Goal: Find contact information: Find contact information

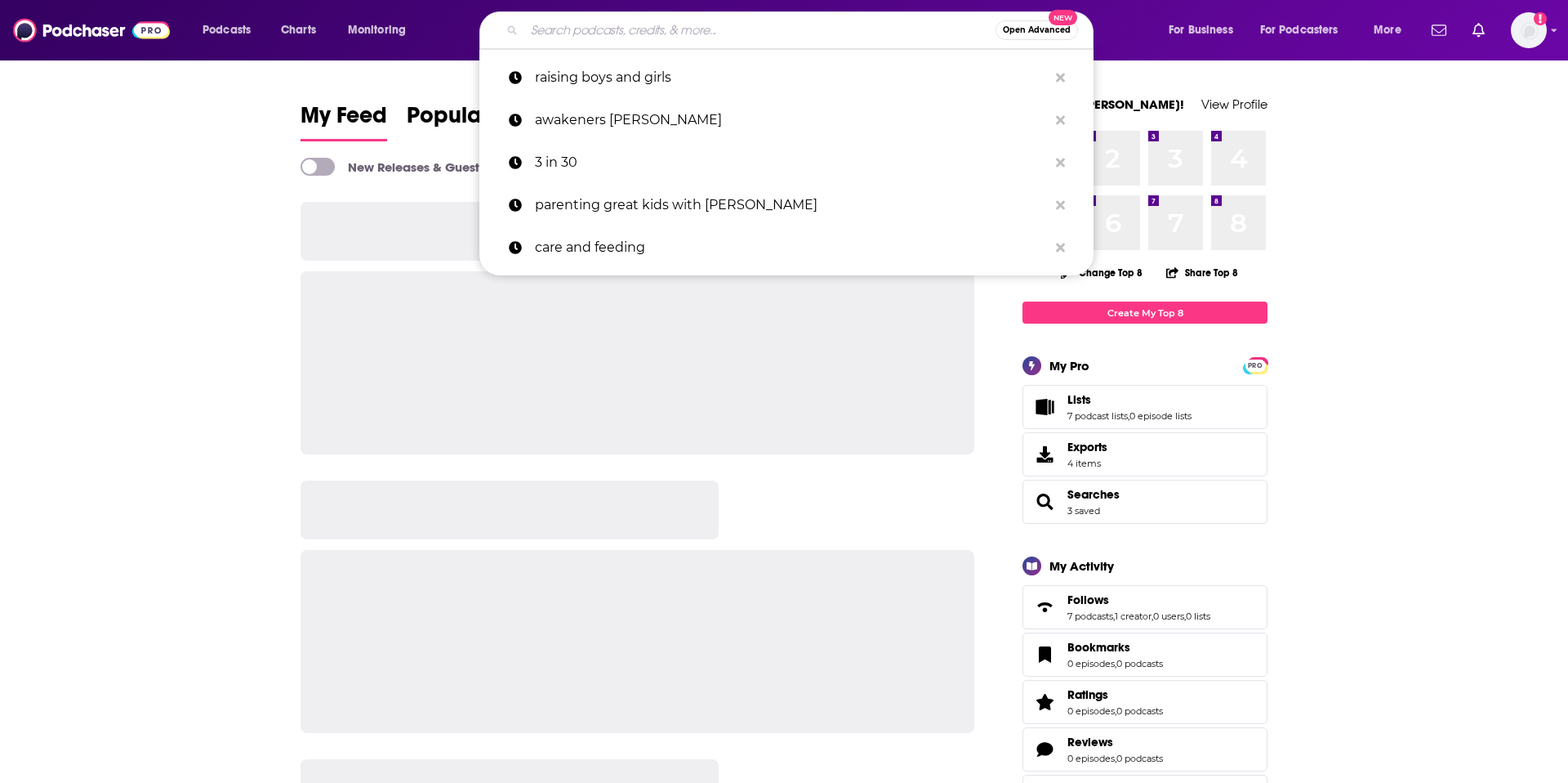
click at [751, 24] on input "Search podcasts, credits, & more..." at bounding box center [760, 30] width 471 height 26
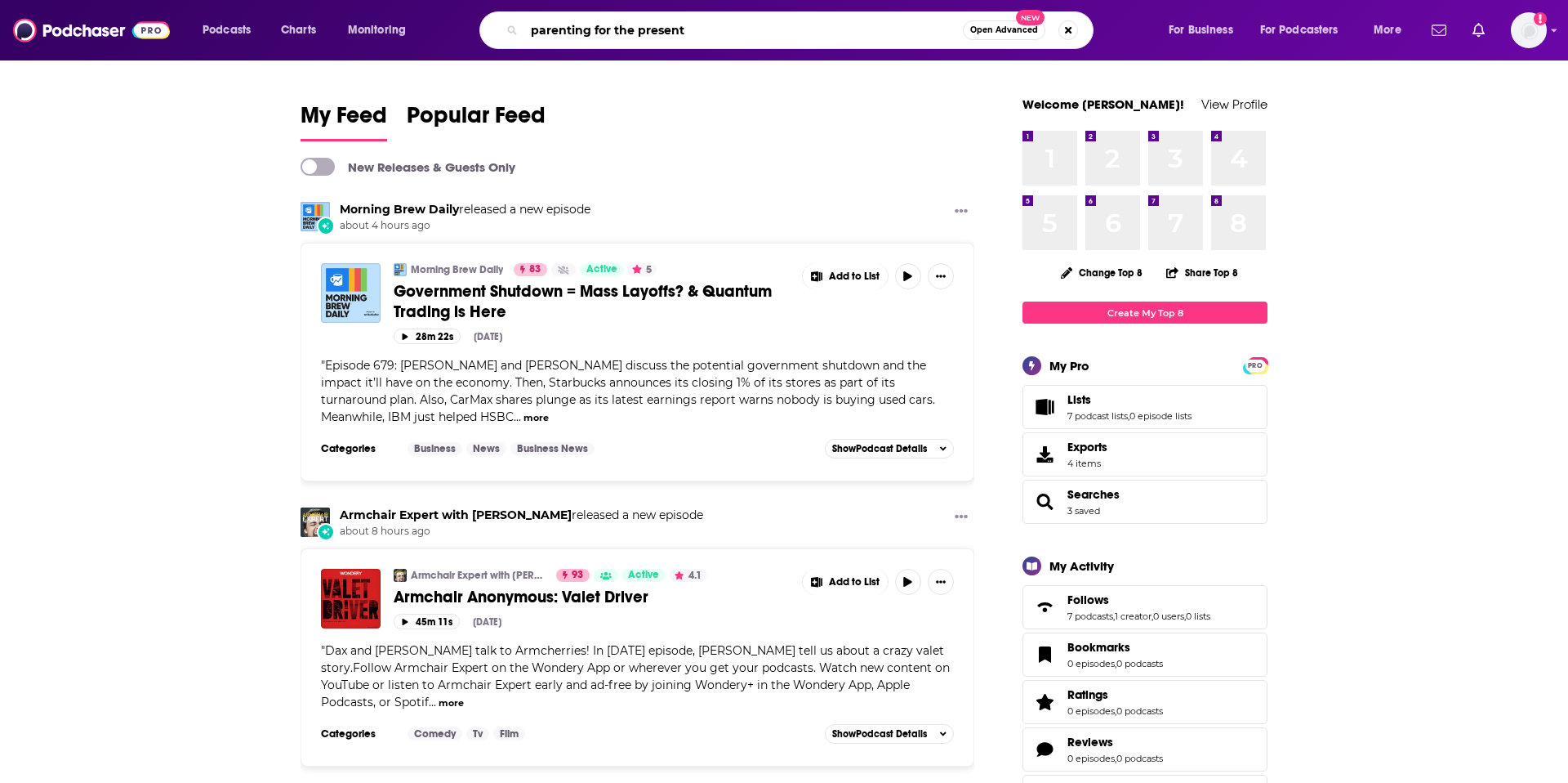
type input "parenting for the present"
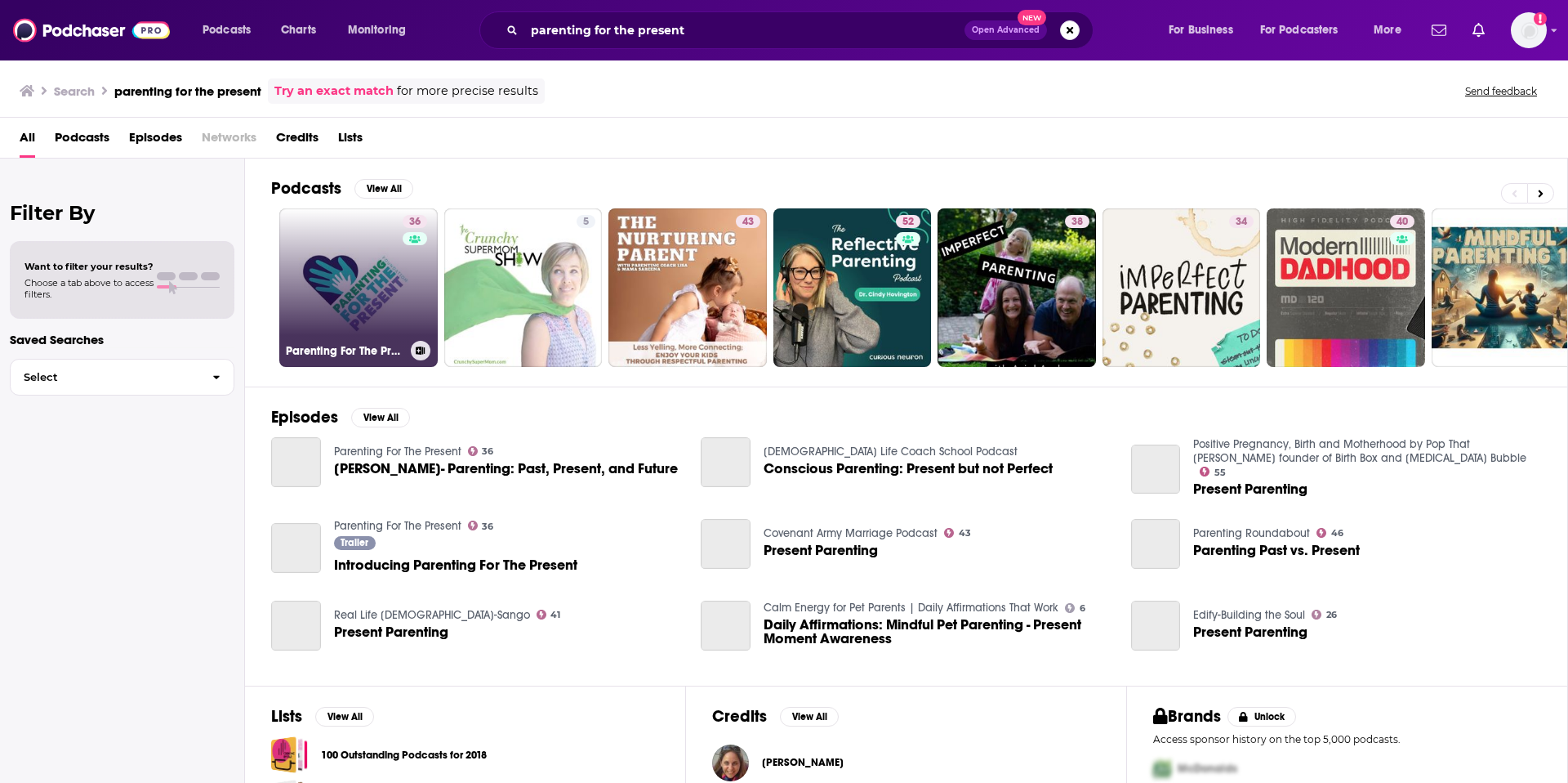
click at [352, 266] on link "36 Parenting For The Present" at bounding box center [358, 287] width 158 height 158
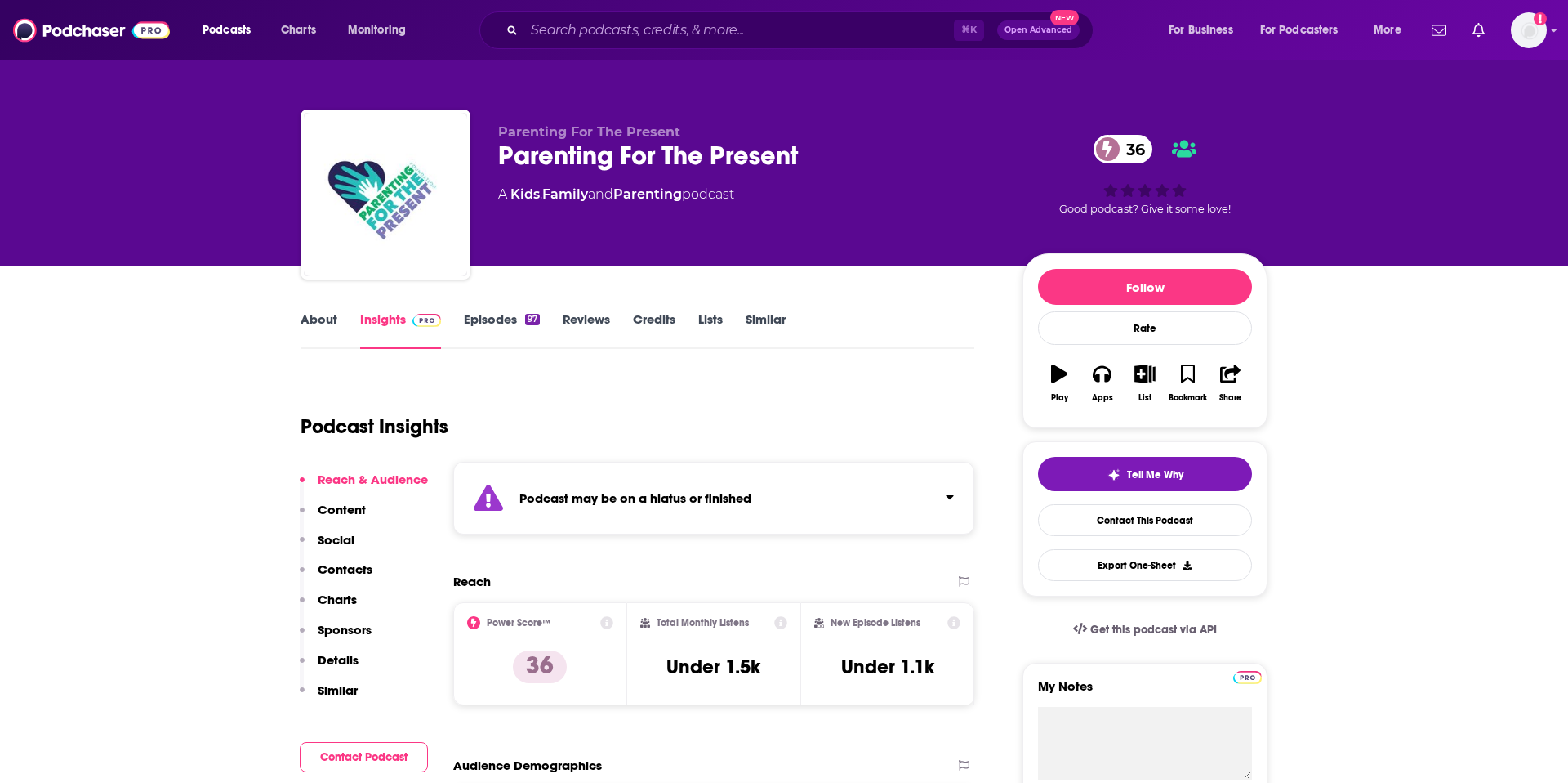
click at [342, 569] on p "Contacts" at bounding box center [344, 569] width 55 height 15
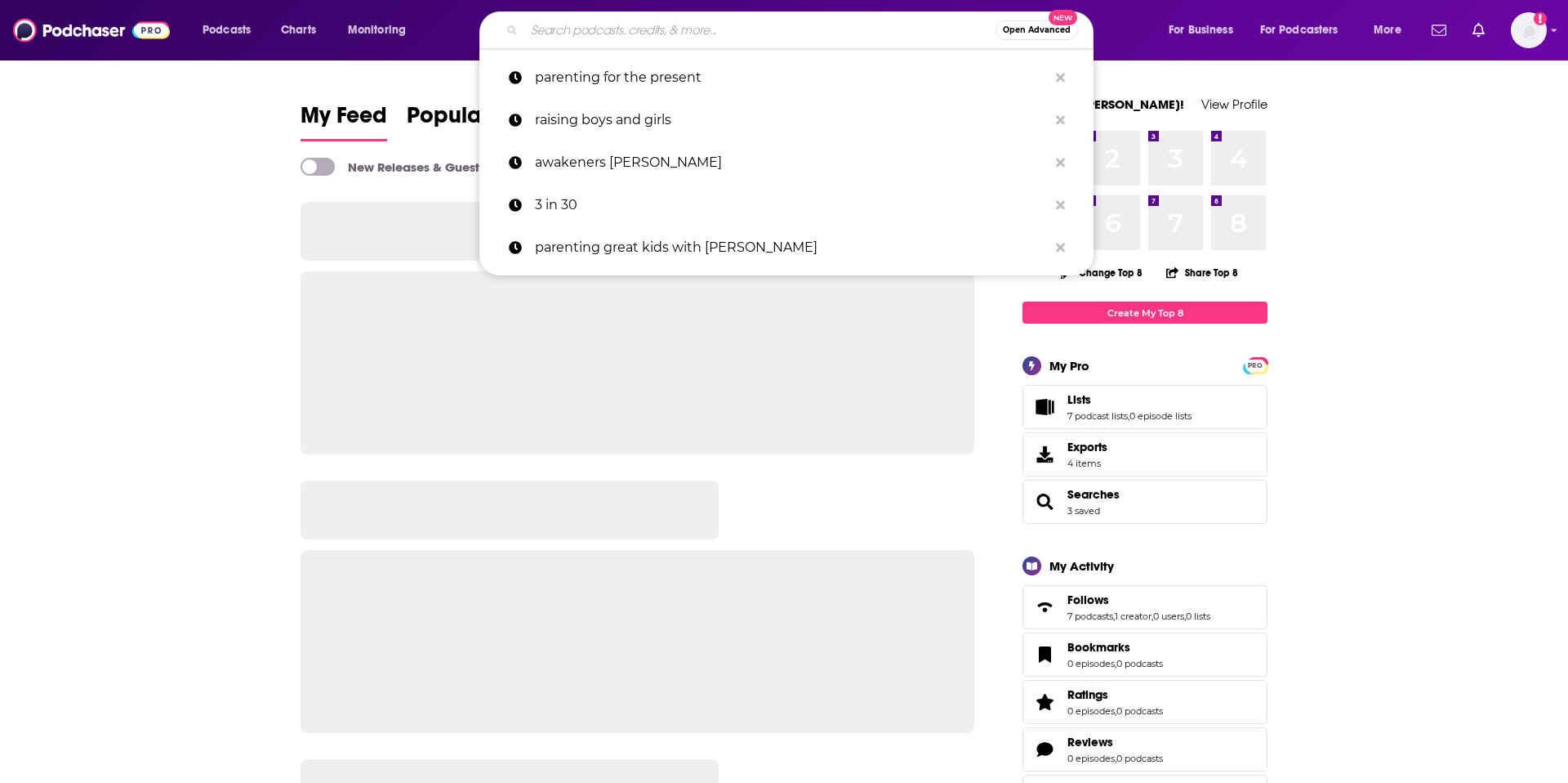
click at [577, 26] on input "Search podcasts, credits, & more..." at bounding box center [760, 30] width 471 height 26
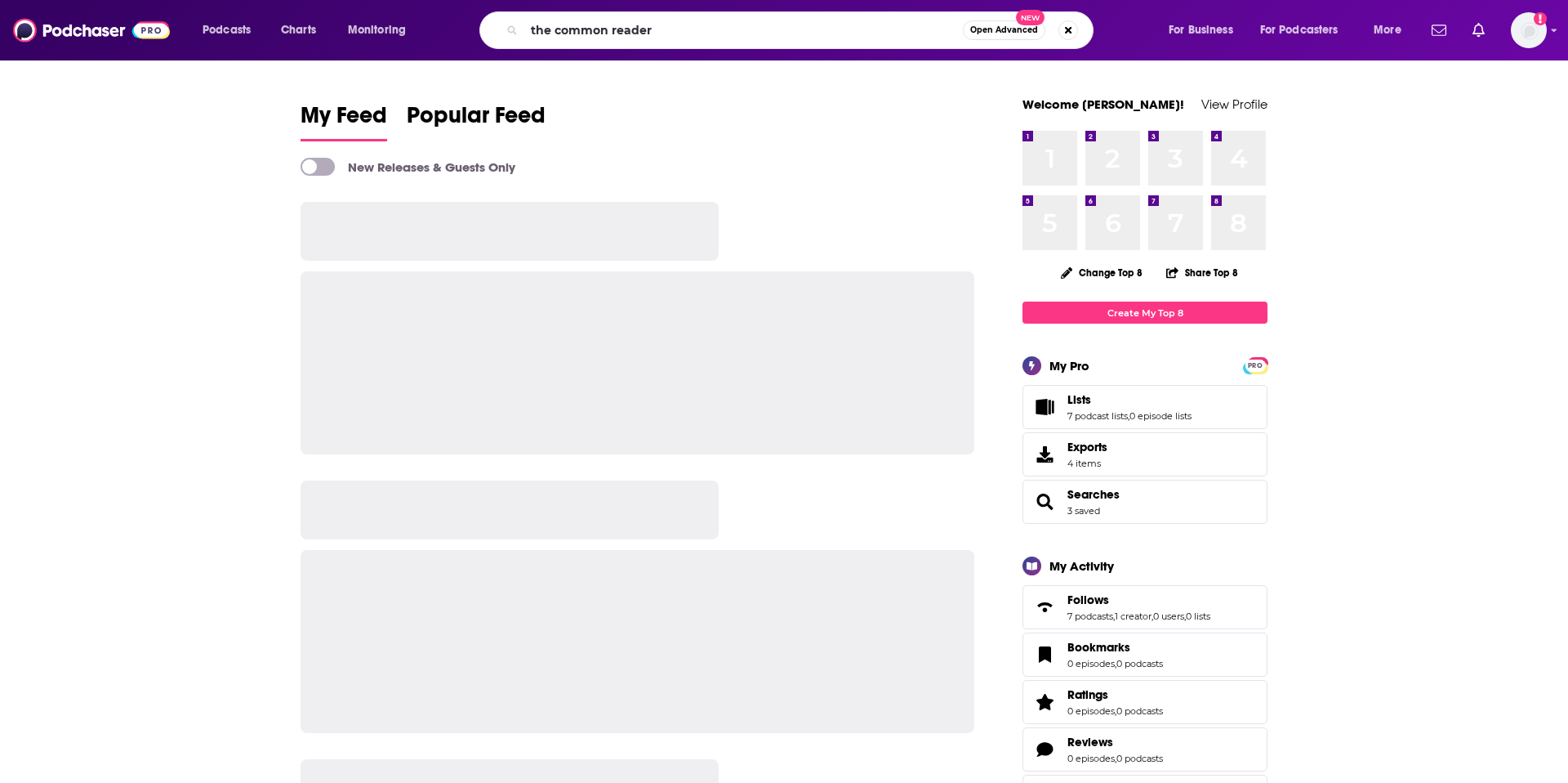
type input "the common reader"
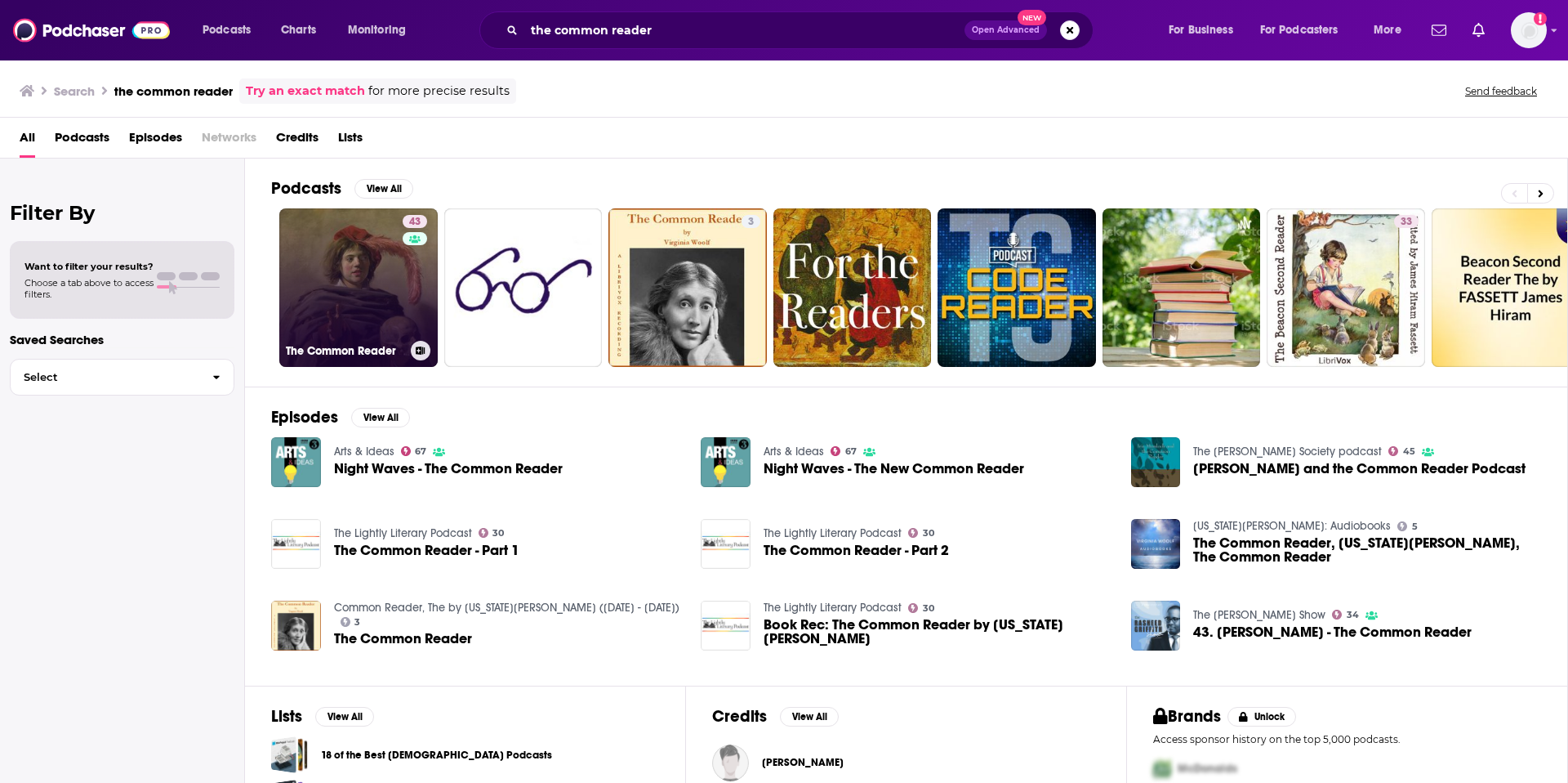
click at [327, 317] on link "43 The Common Reader" at bounding box center [358, 287] width 158 height 158
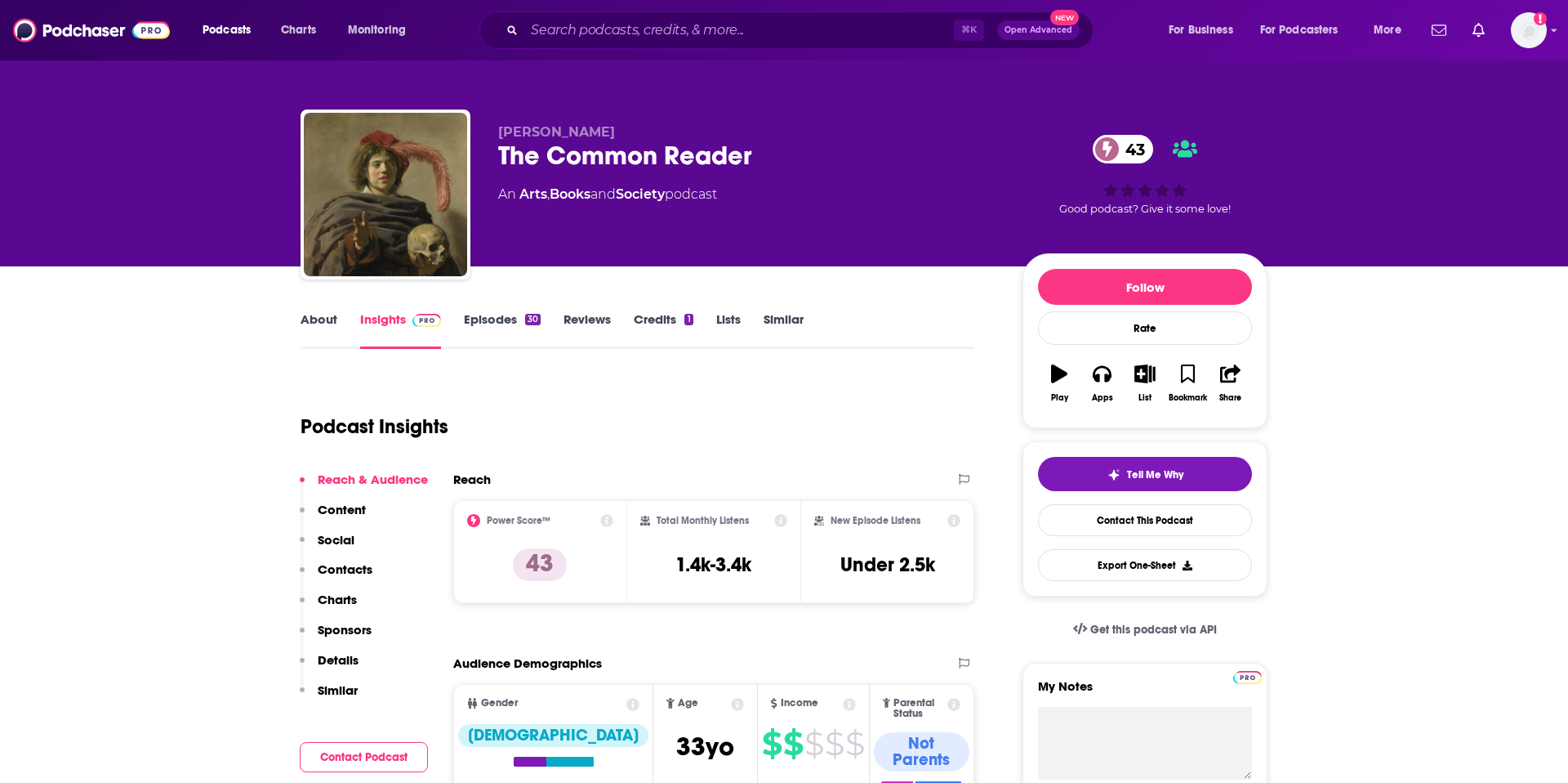
click at [316, 312] on link "About" at bounding box center [318, 330] width 36 height 37
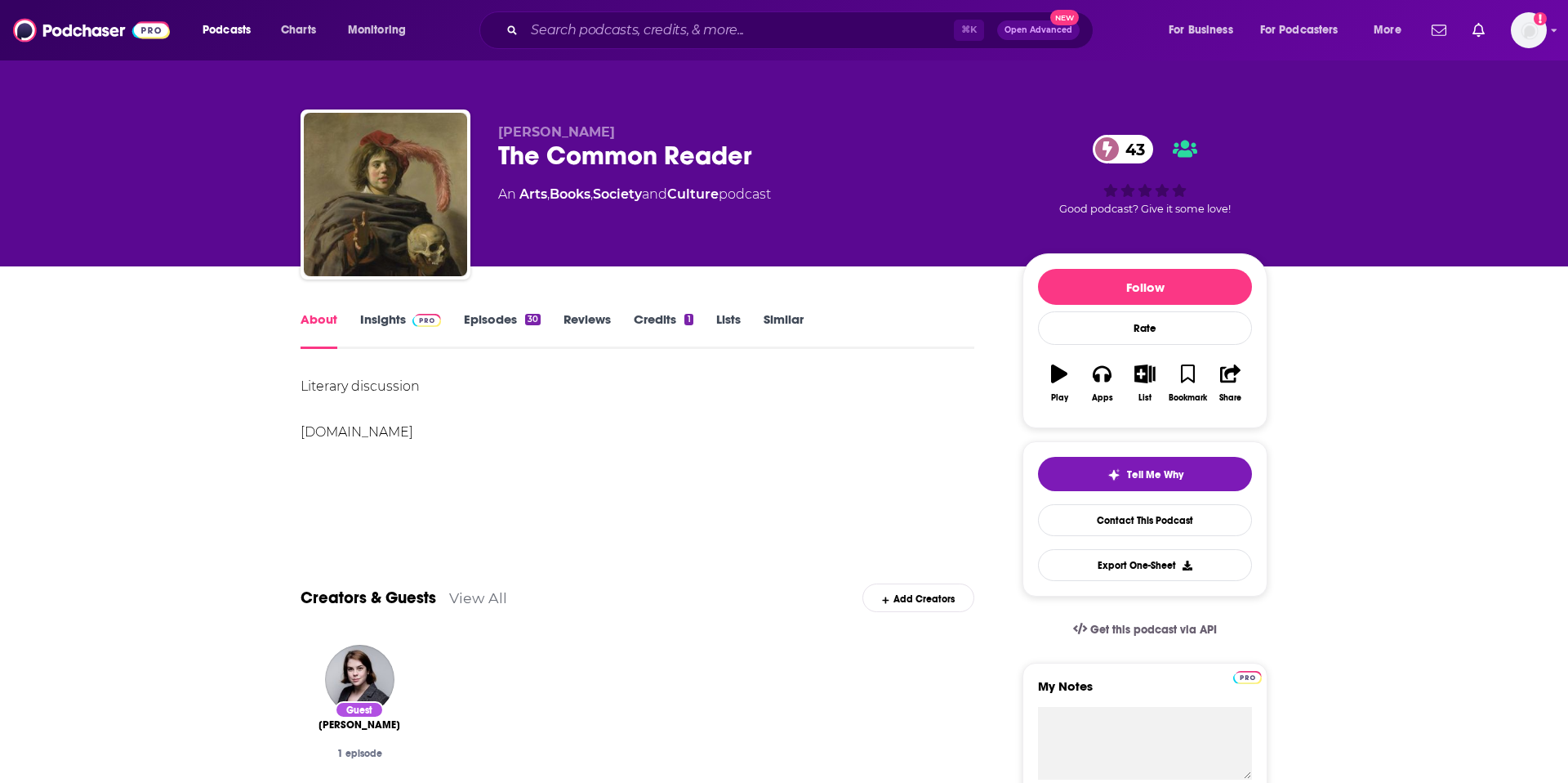
click at [383, 321] on link "Insights" at bounding box center [401, 330] width 81 height 37
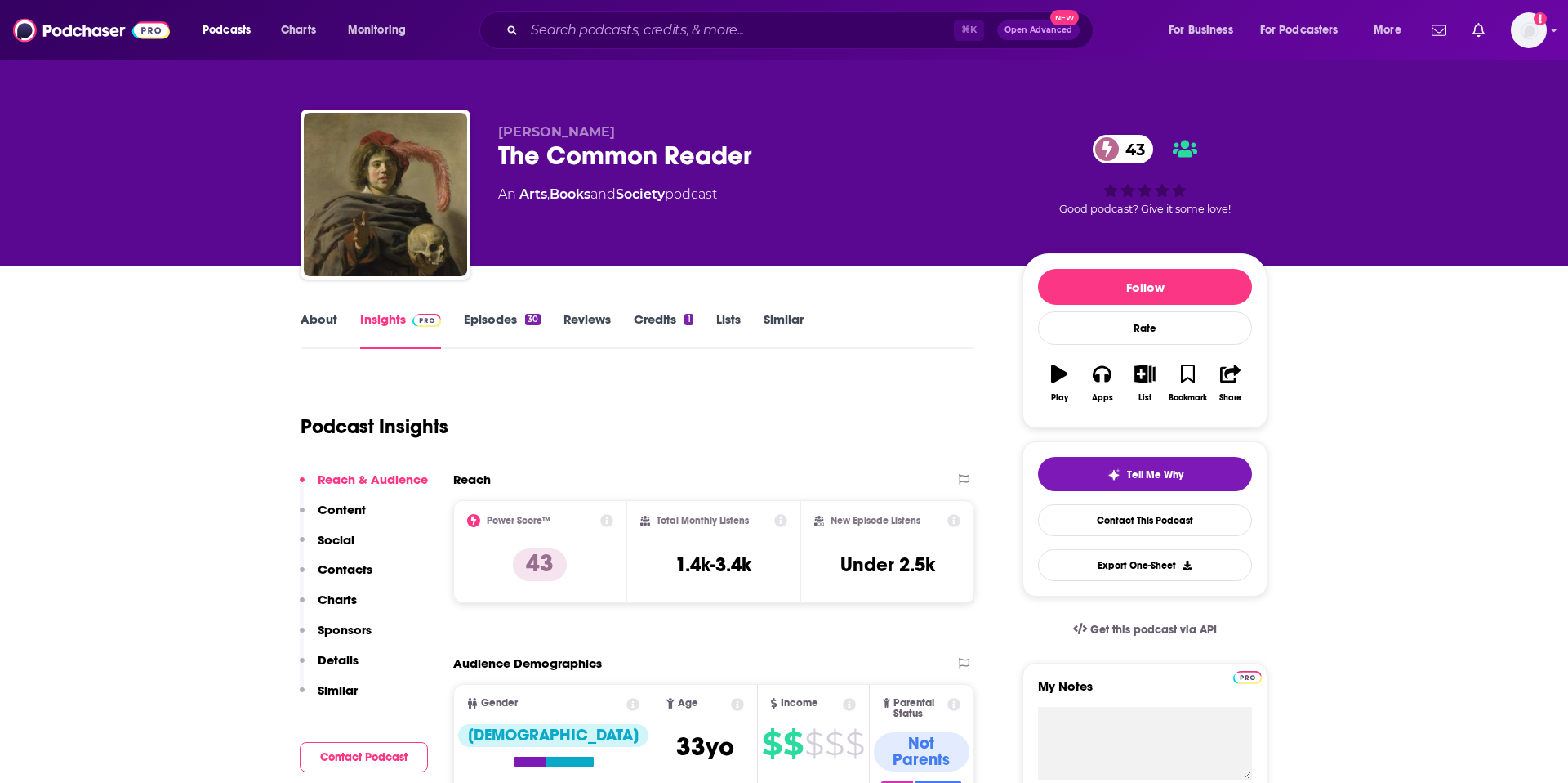
click at [347, 571] on p "Contacts" at bounding box center [344, 569] width 55 height 15
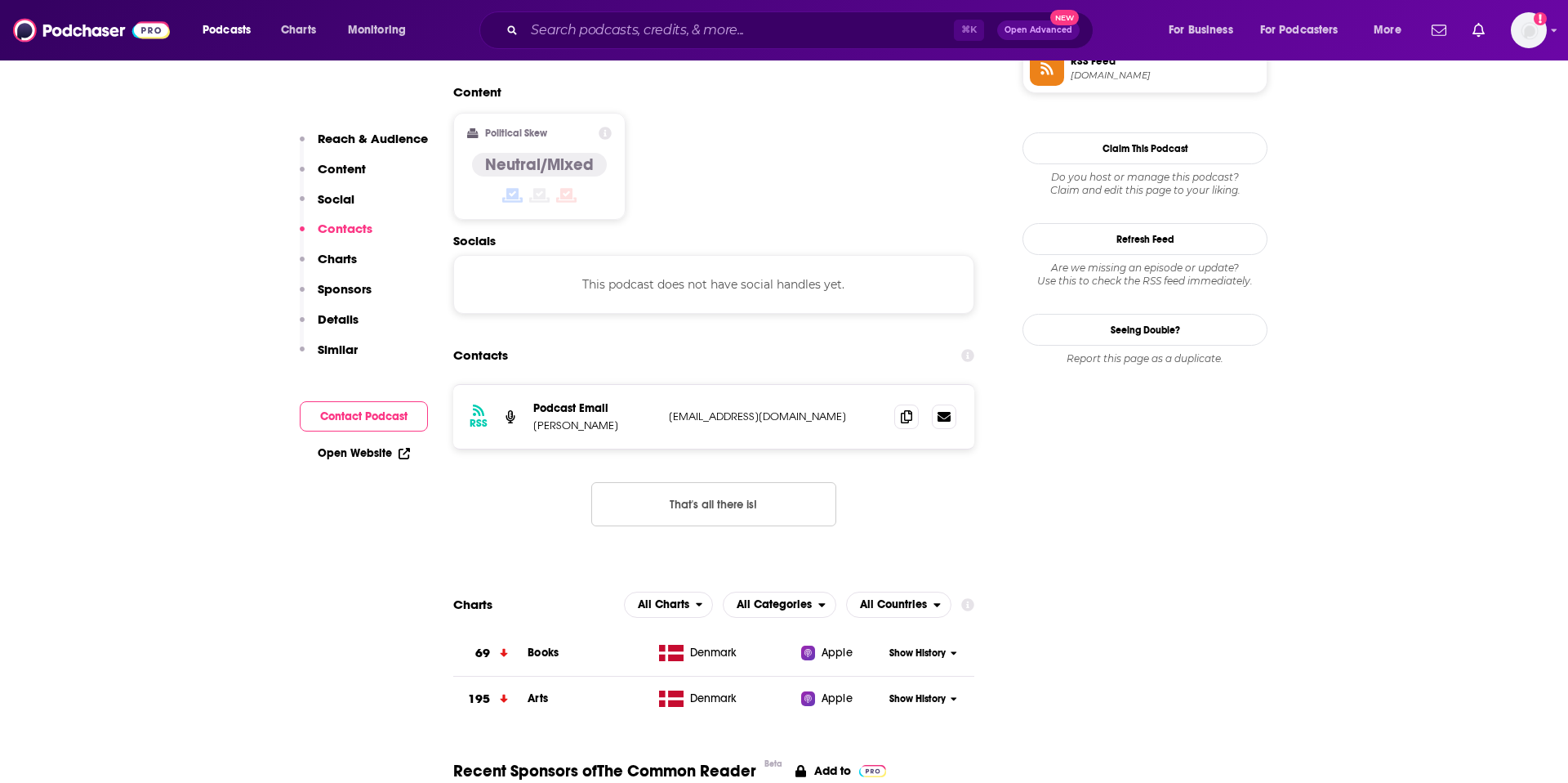
scroll to position [1295, 0]
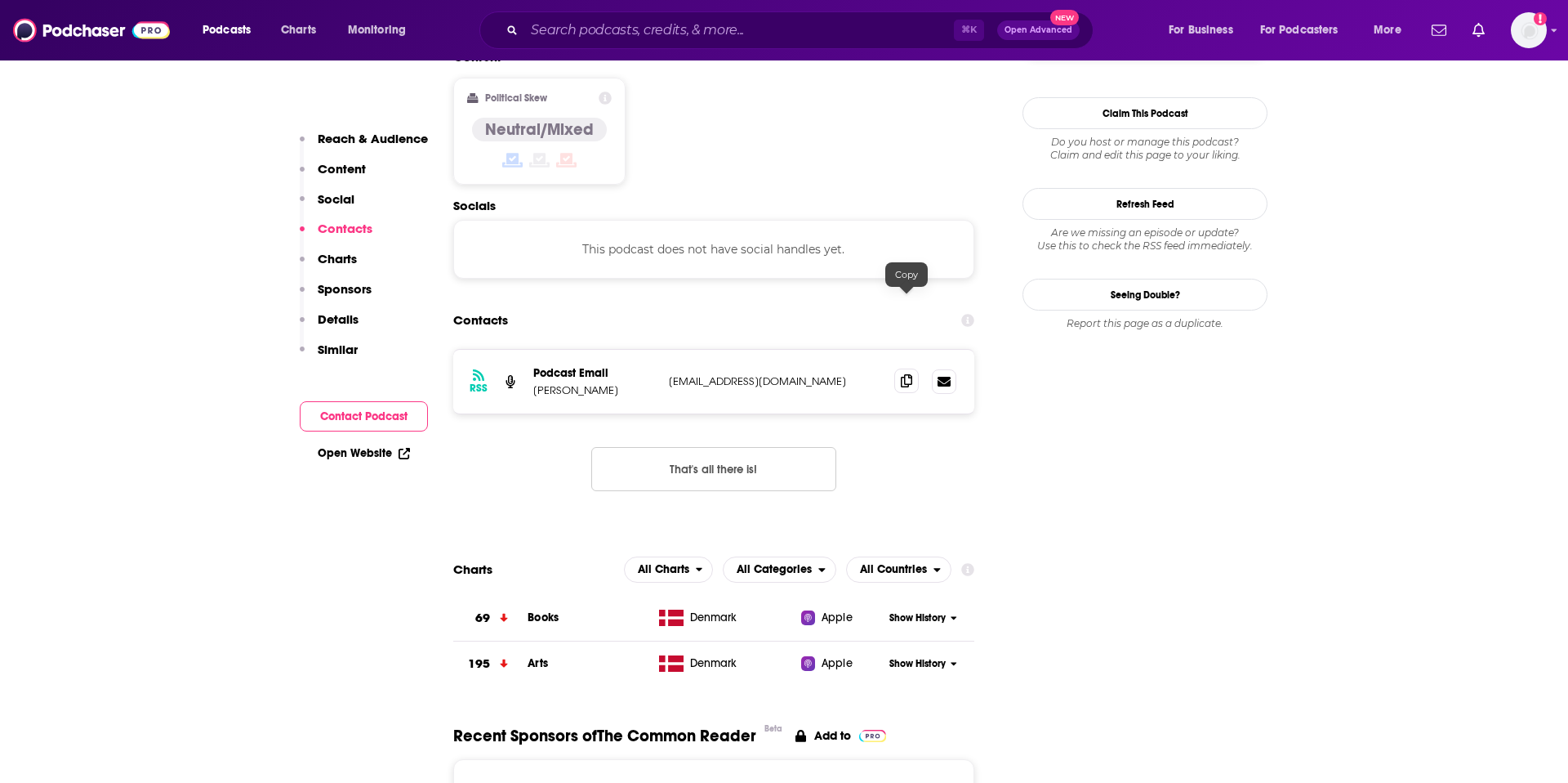
click at [907, 374] on icon at bounding box center [906, 381] width 12 height 13
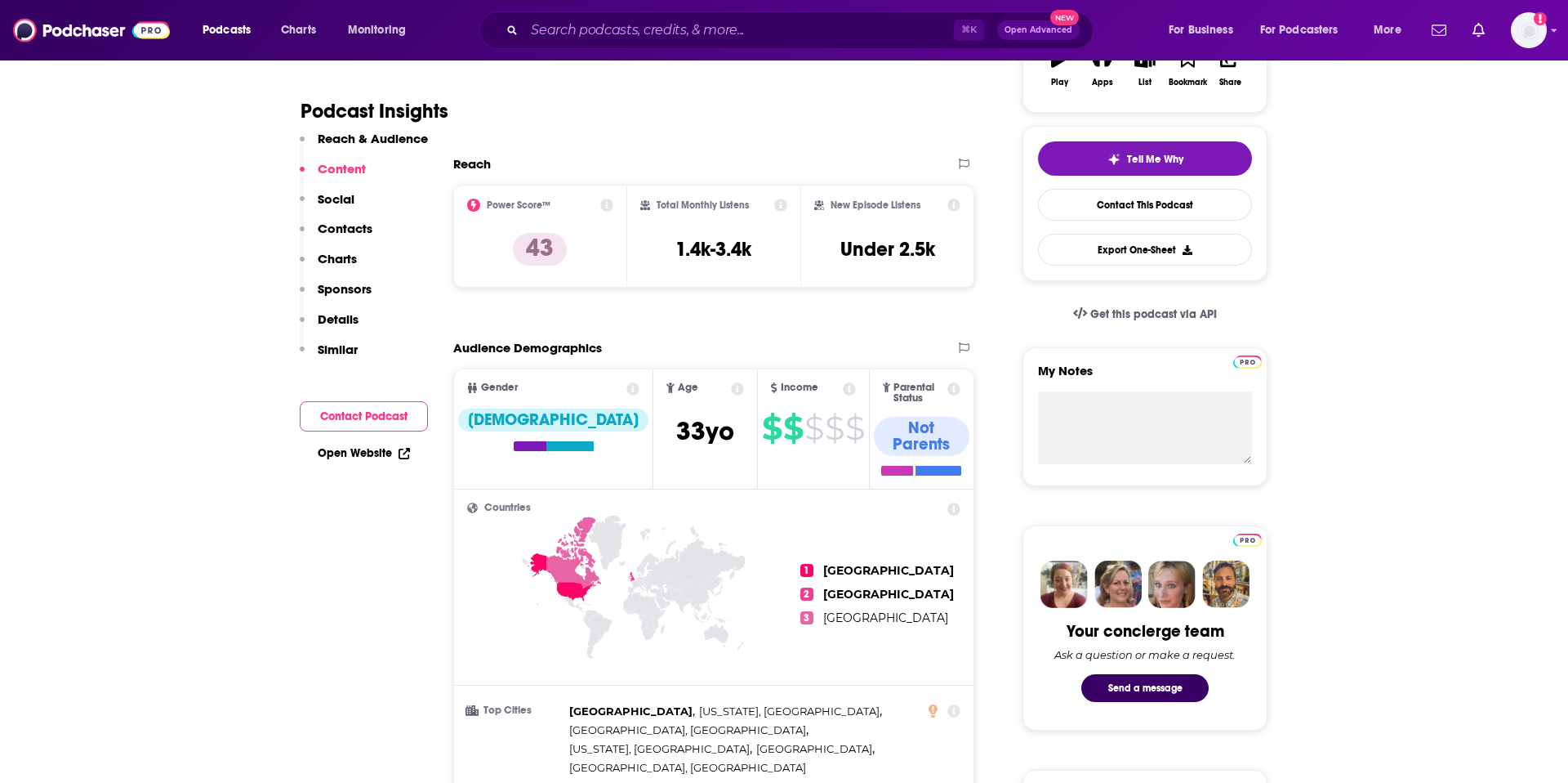
scroll to position [0, 0]
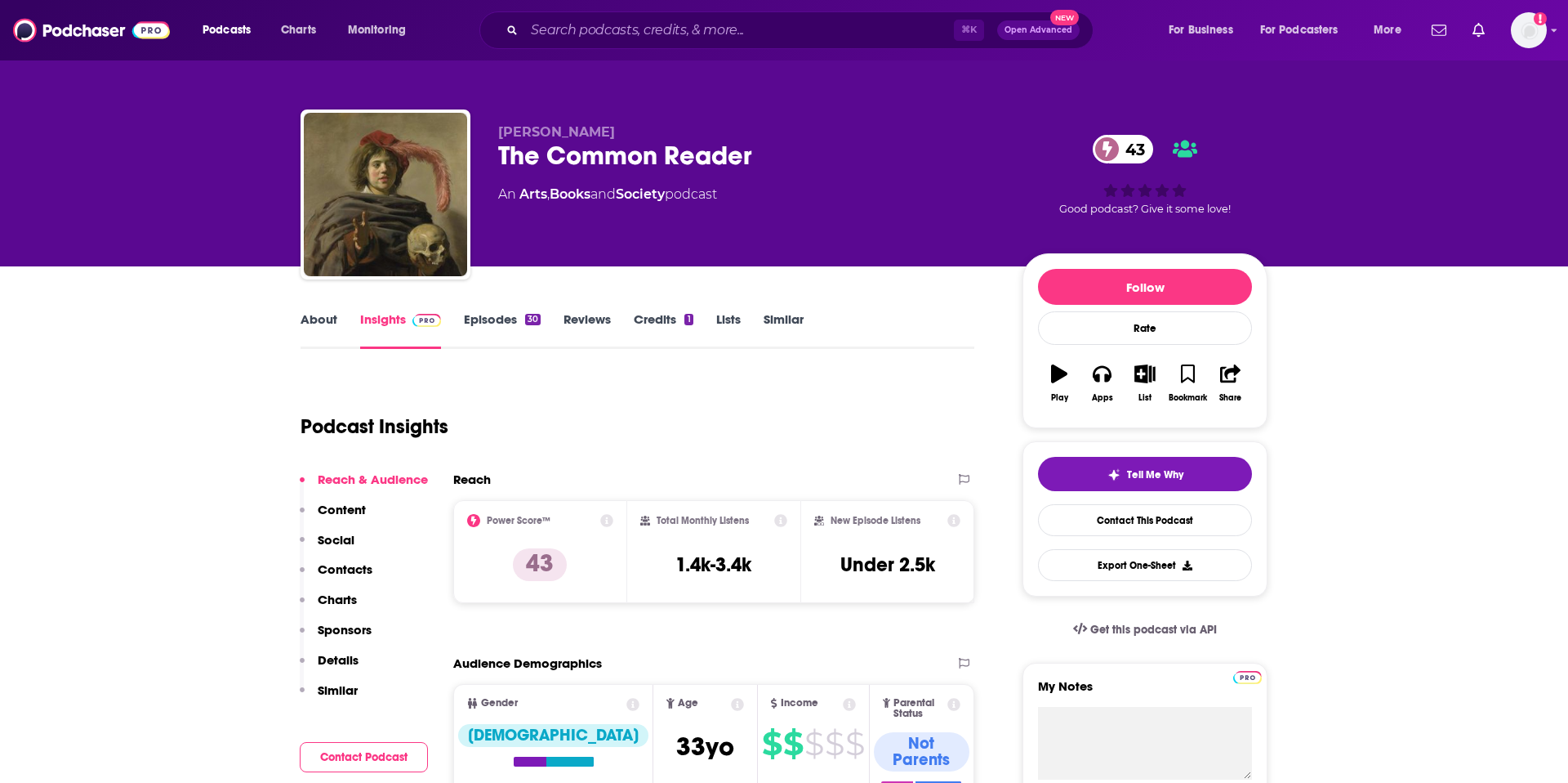
click at [325, 313] on link "About" at bounding box center [318, 330] width 36 height 37
